Goal: Task Accomplishment & Management: Complete application form

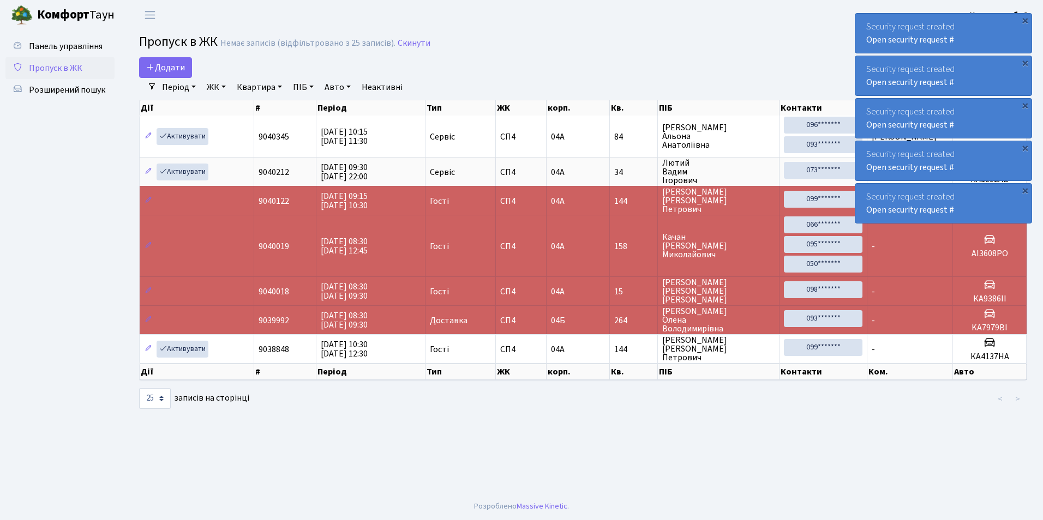
select select "25"
click at [155, 67] on span "Додати" at bounding box center [165, 68] width 39 height 12
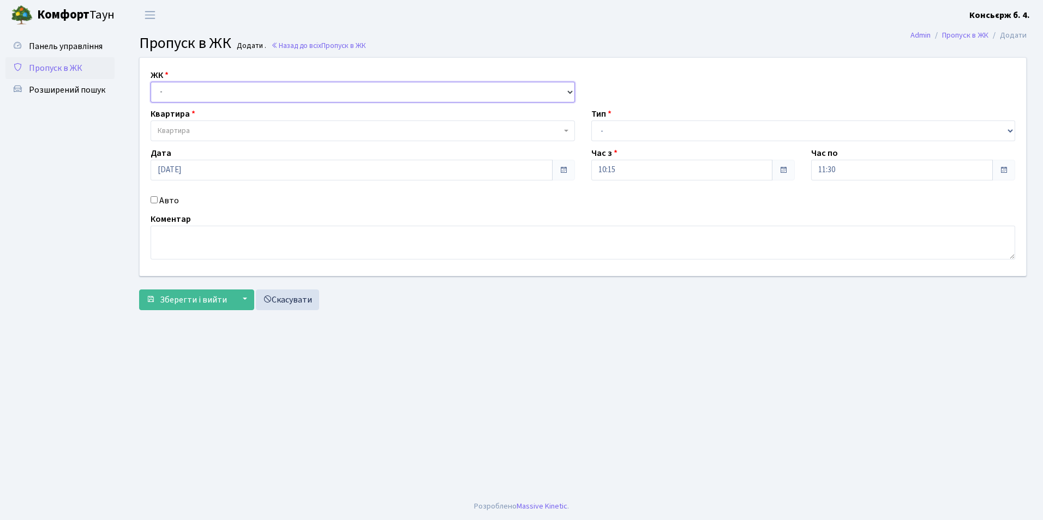
click at [176, 93] on select "- [STREET_ADDRESS]" at bounding box center [363, 92] width 424 height 21
select select "325"
click at [151, 82] on select "- [STREET_ADDRESS]" at bounding box center [363, 92] width 424 height 21
select select
click at [190, 130] on span "Квартира" at bounding box center [360, 130] width 404 height 11
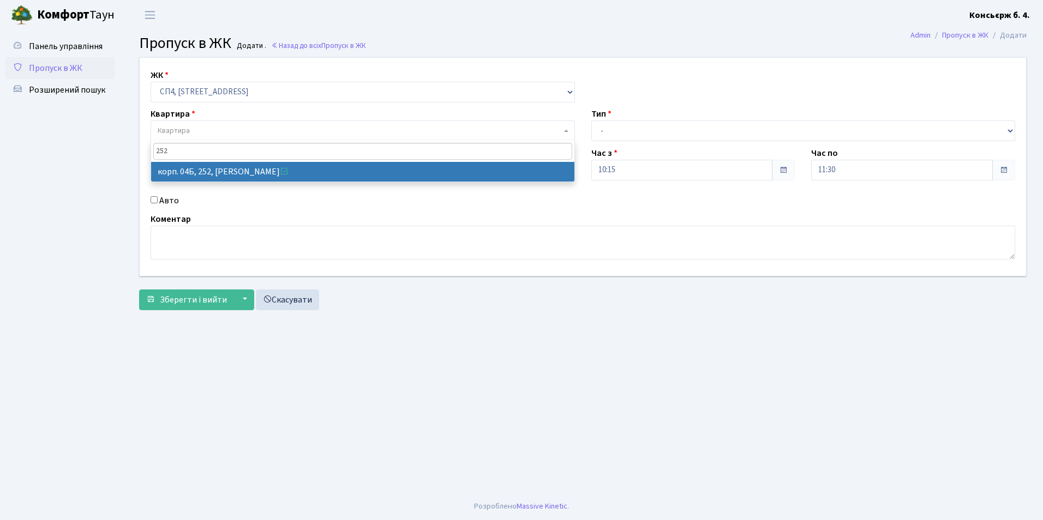
type input "252"
select select "21280"
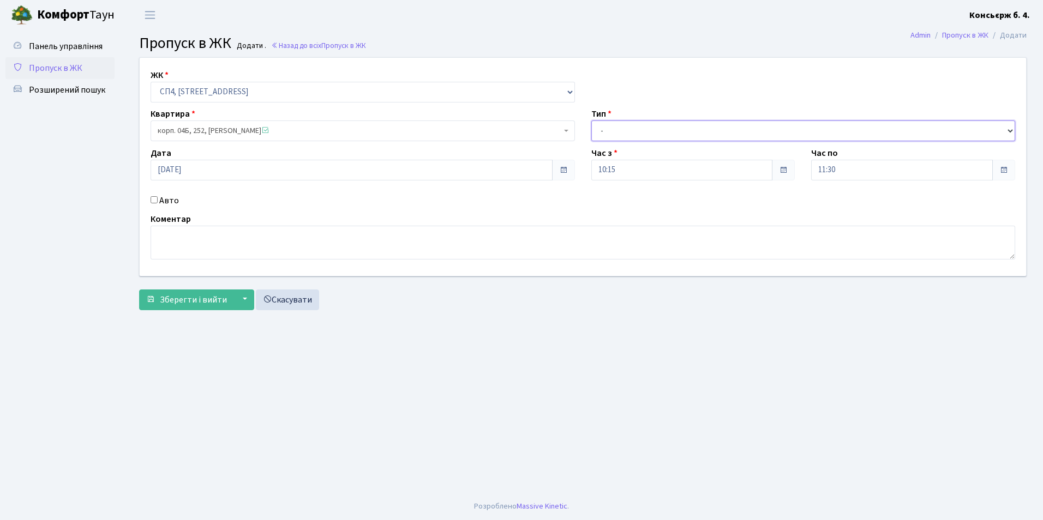
click at [611, 133] on select "- Доставка Таксі Гості Сервіс" at bounding box center [803, 131] width 424 height 21
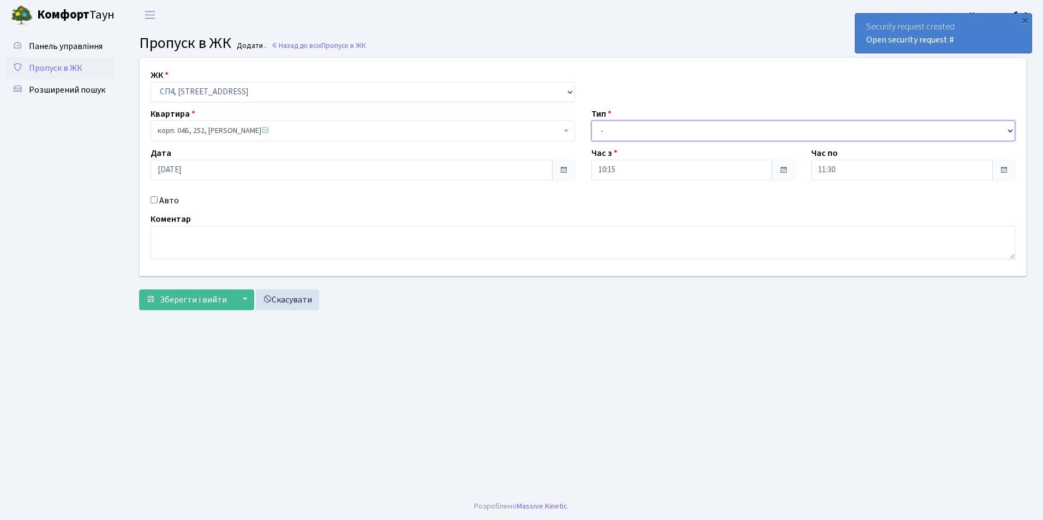
select select "1"
click at [591, 121] on select "- Доставка Таксі Гості Сервіс" at bounding box center [803, 131] width 424 height 21
click at [152, 201] on input "Авто" at bounding box center [154, 199] width 7 height 7
checkbox input "true"
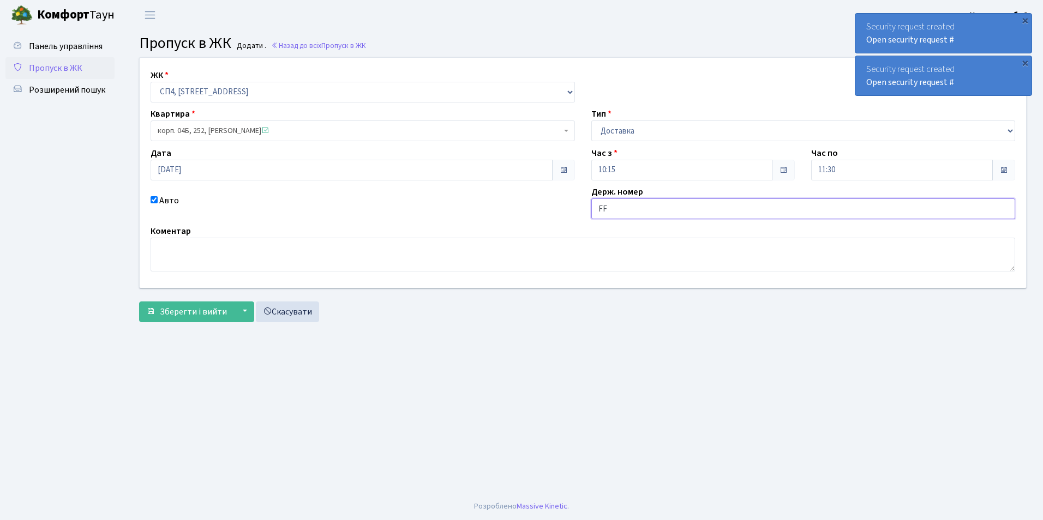
type input "F"
type input "АА2178СА"
click at [213, 313] on span "Зберегти і вийти" at bounding box center [193, 312] width 67 height 12
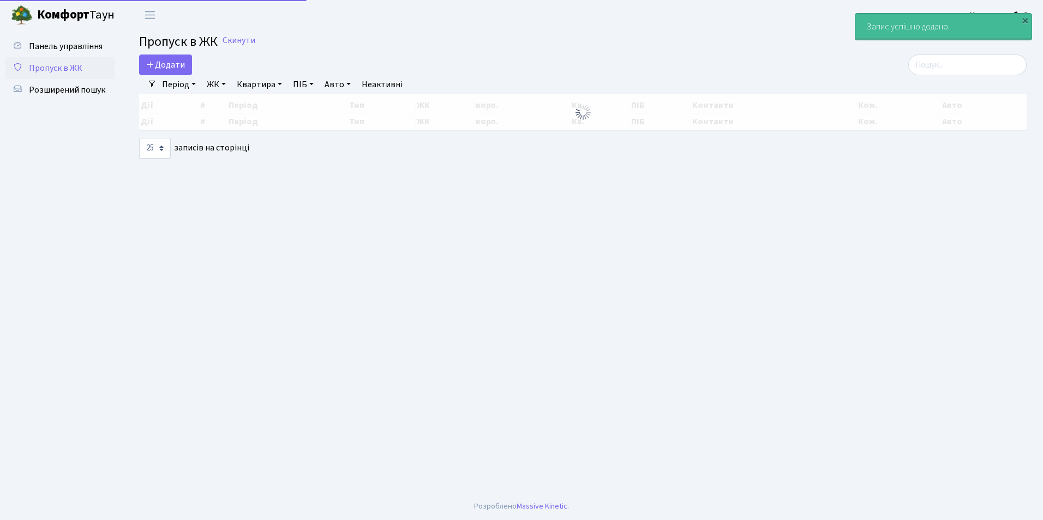
select select "25"
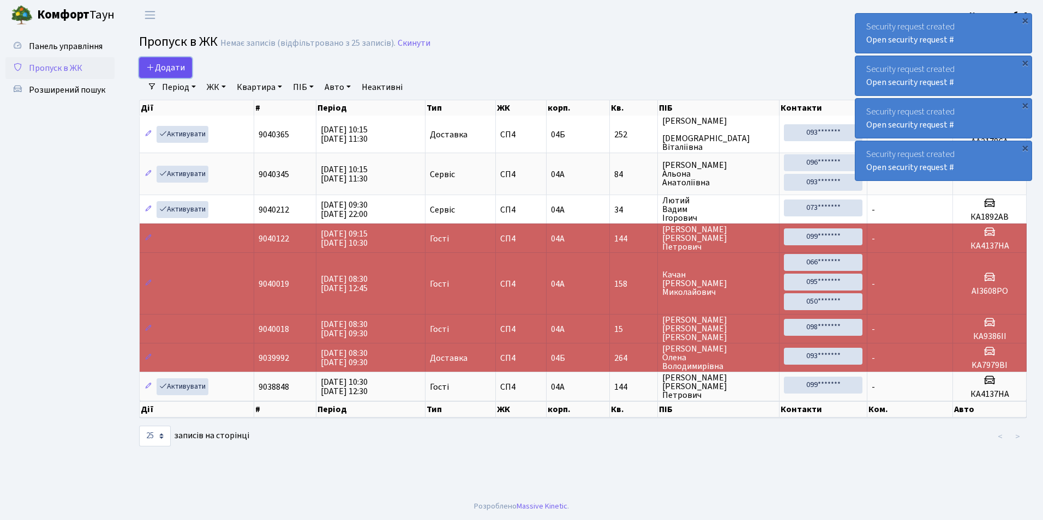
click at [160, 69] on span "Додати" at bounding box center [165, 68] width 39 height 12
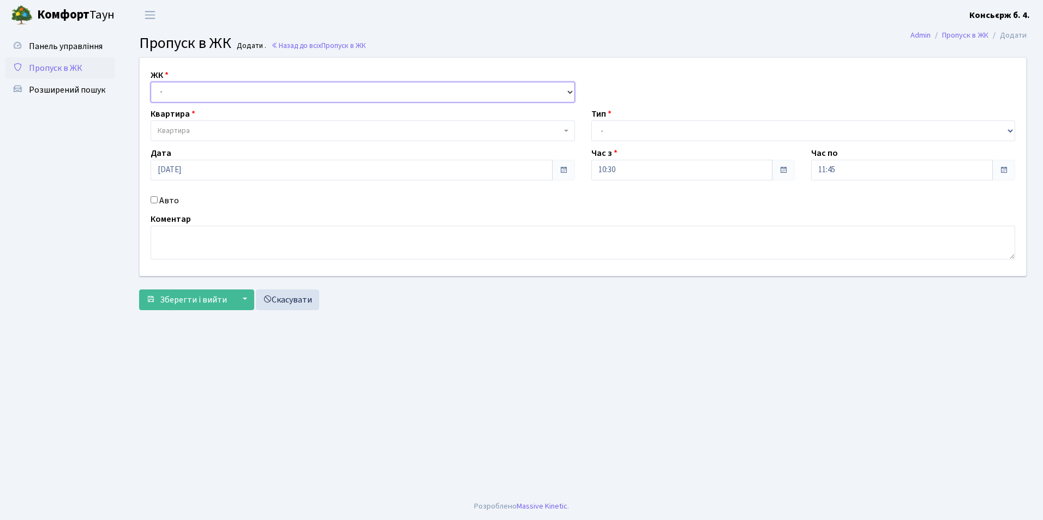
drag, startPoint x: 185, startPoint y: 97, endPoint x: 188, endPoint y: 102, distance: 5.9
click at [187, 98] on select "- СП4, Столичне шосе, 5" at bounding box center [363, 92] width 424 height 21
click at [151, 82] on select "- СП4, Столичне шосе, 5" at bounding box center [363, 92] width 424 height 21
click at [194, 97] on select "- СП4, Столичне шосе, 5" at bounding box center [363, 92] width 424 height 21
select select "325"
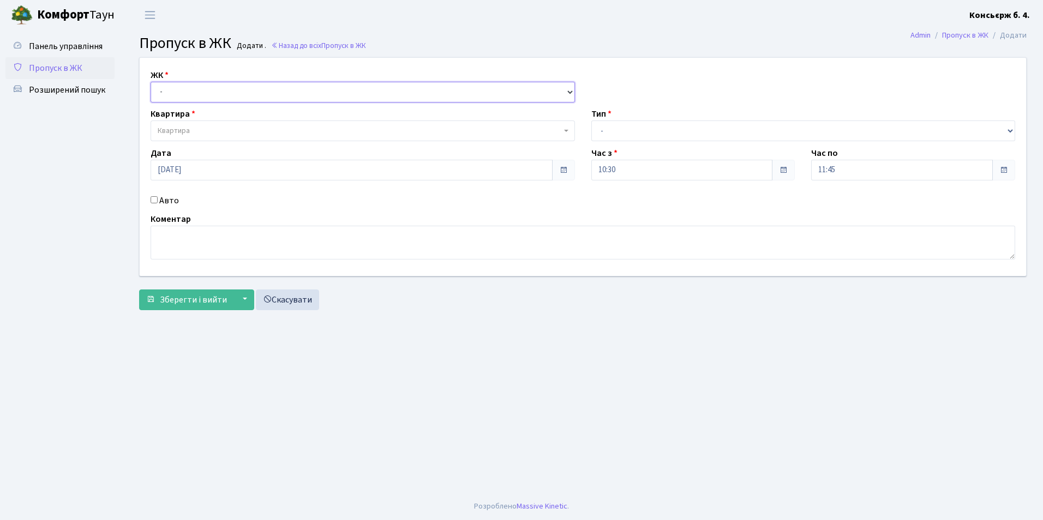
click at [151, 82] on select "- СП4, Столичне шосе, 5" at bounding box center [363, 92] width 424 height 21
select select
click at [193, 133] on span "Квартира" at bounding box center [360, 130] width 404 height 11
drag, startPoint x: 1016, startPoint y: 290, endPoint x: 279, endPoint y: 300, distance: 737.1
click at [279, 300] on link "Скасувати" at bounding box center [287, 300] width 63 height 21
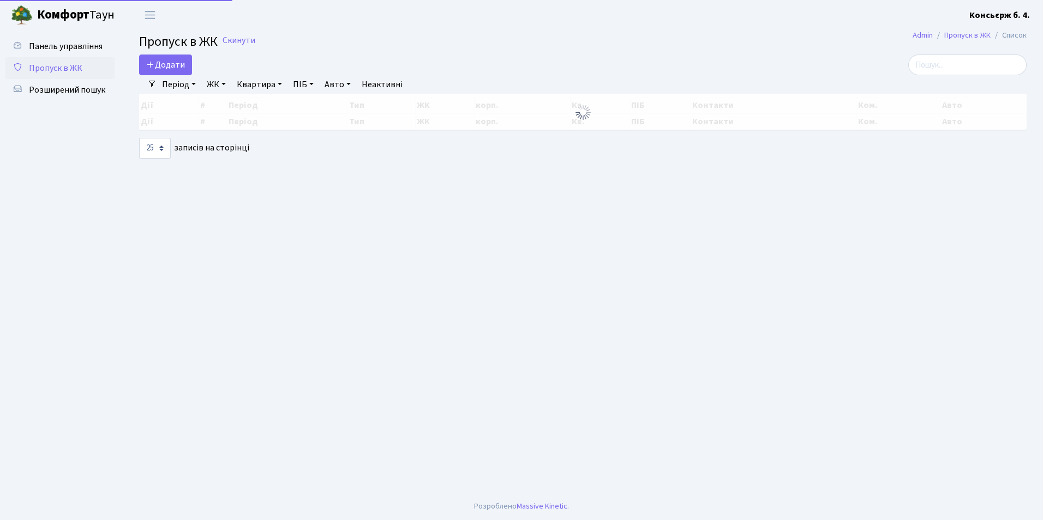
select select "25"
